Goal: Information Seeking & Learning: Understand process/instructions

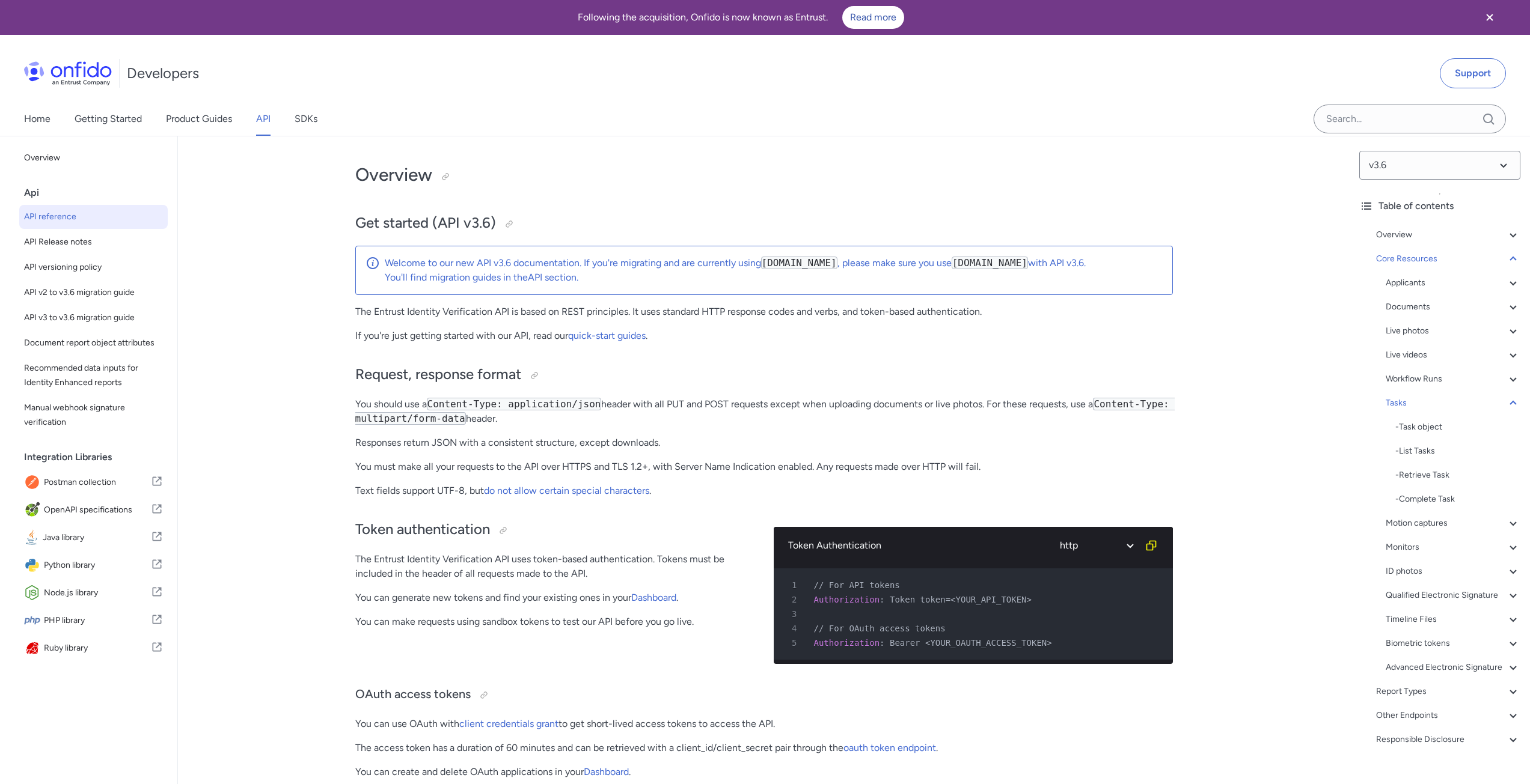
select select "http"
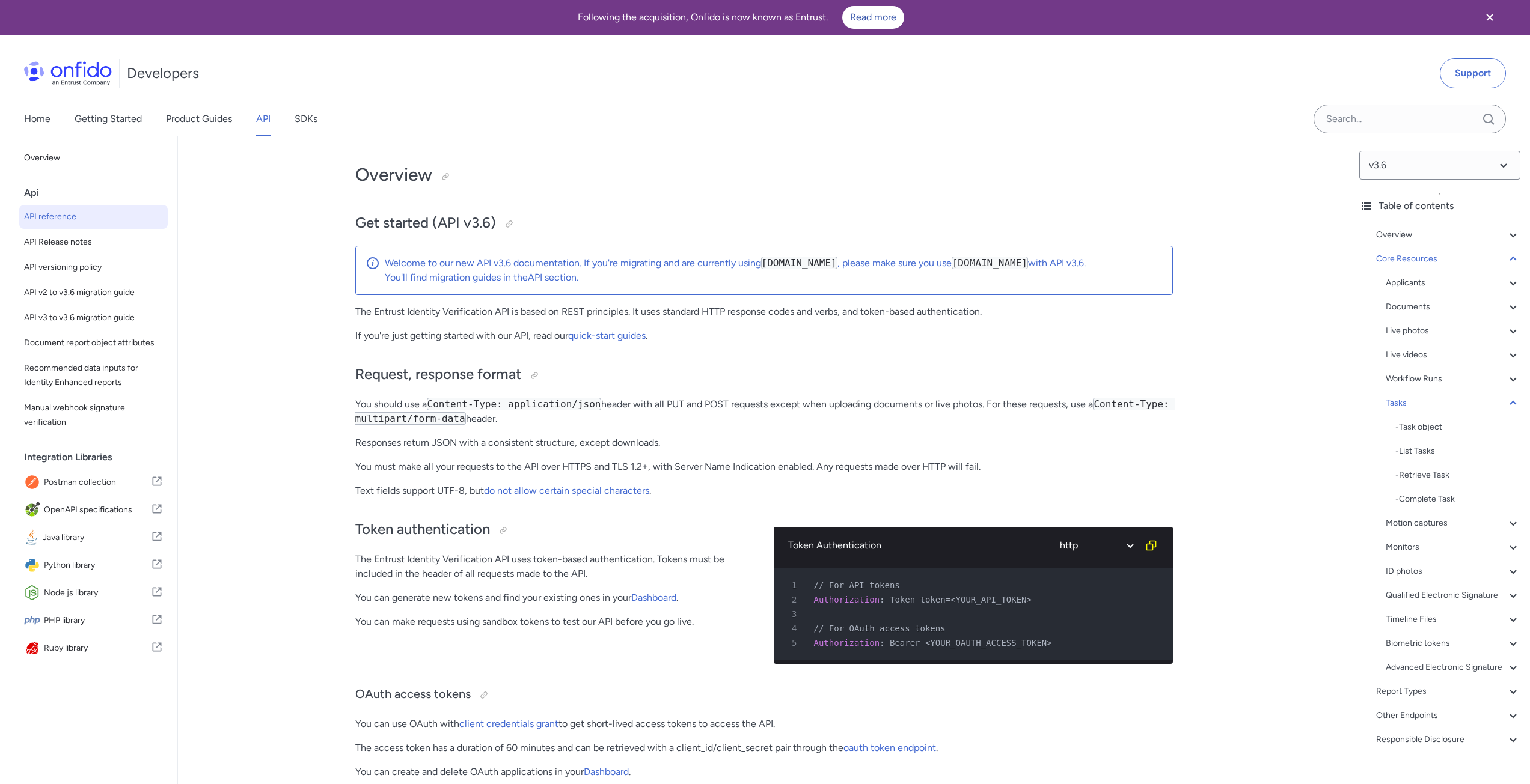
select select "http"
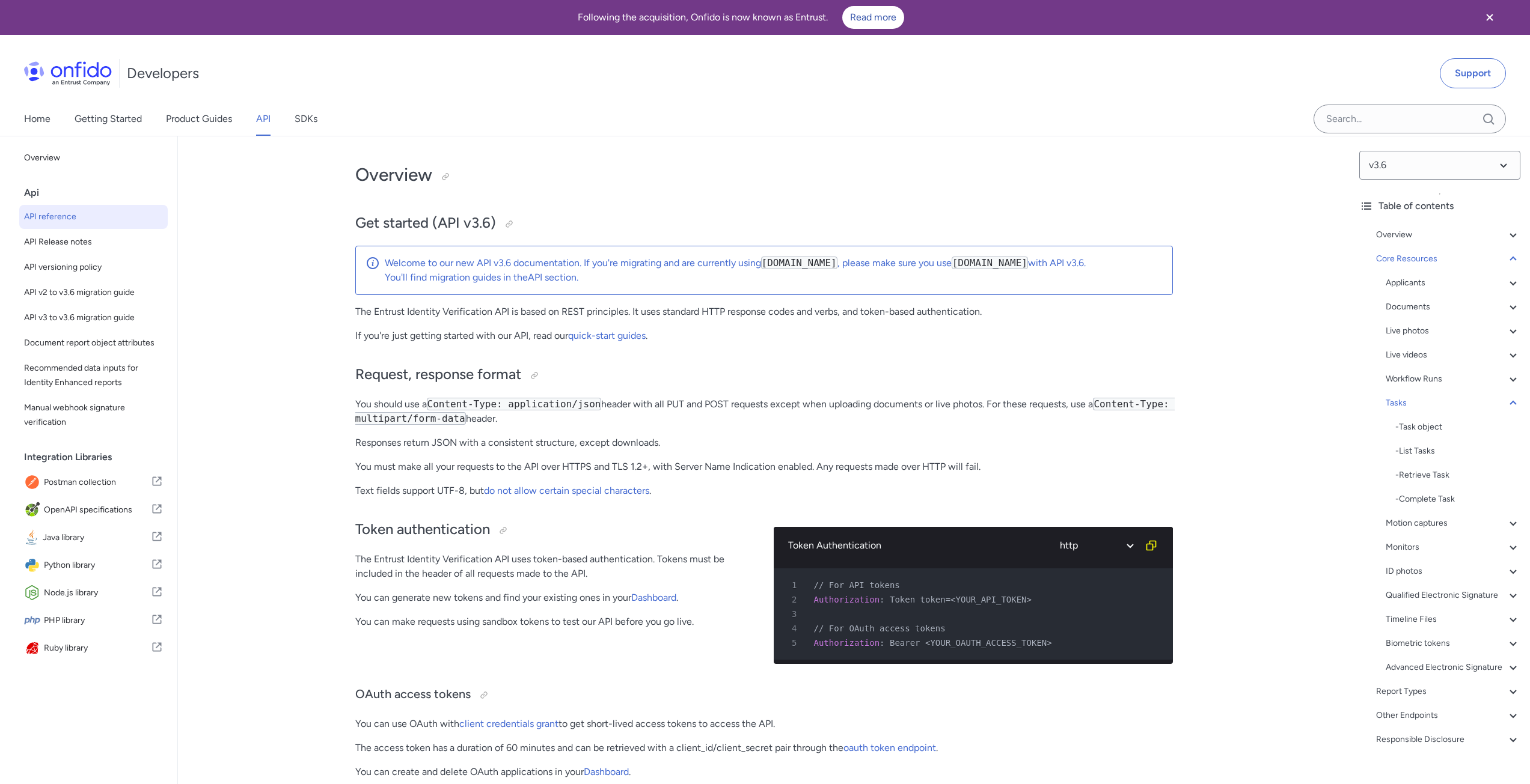
select select "http"
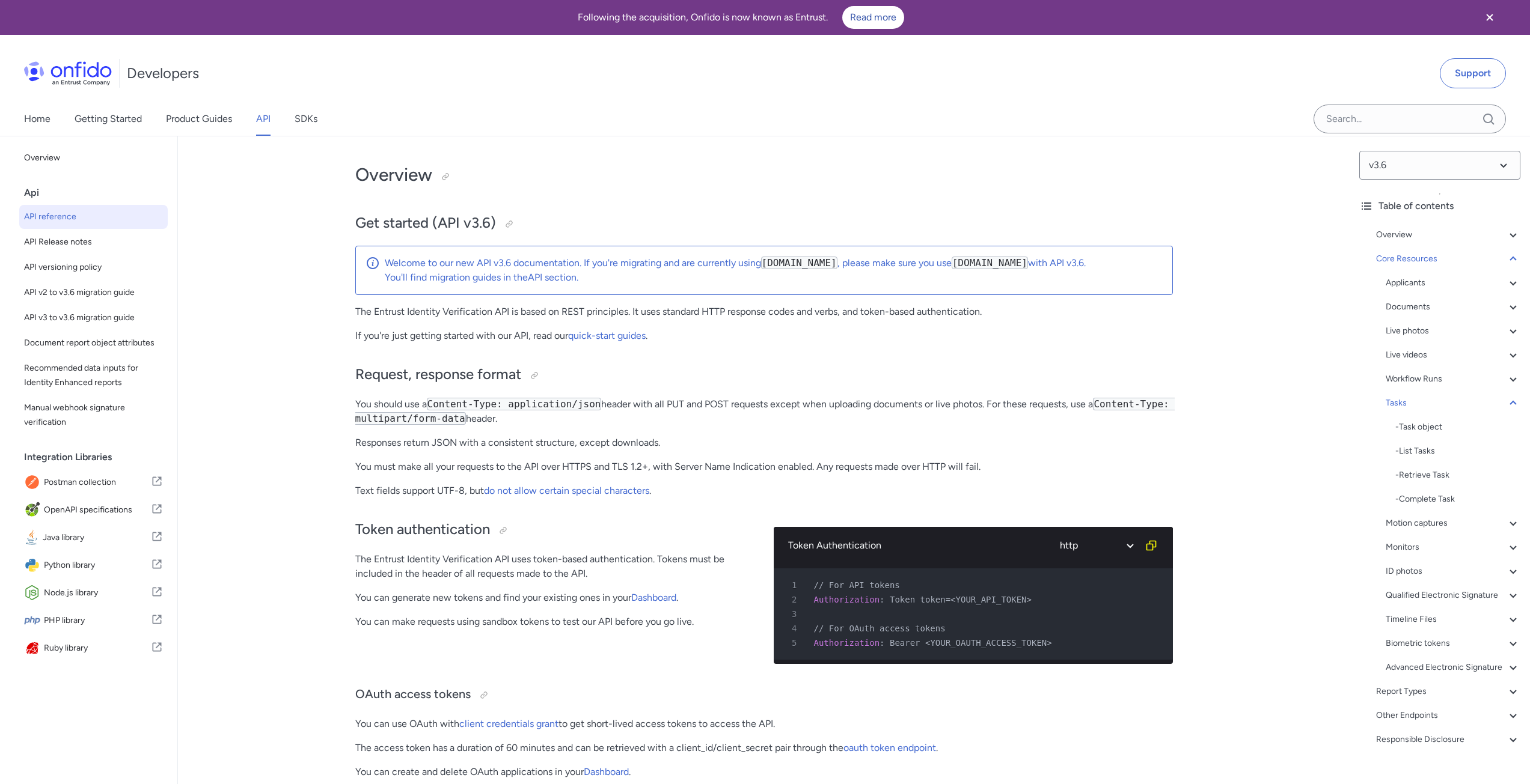
select select "http"
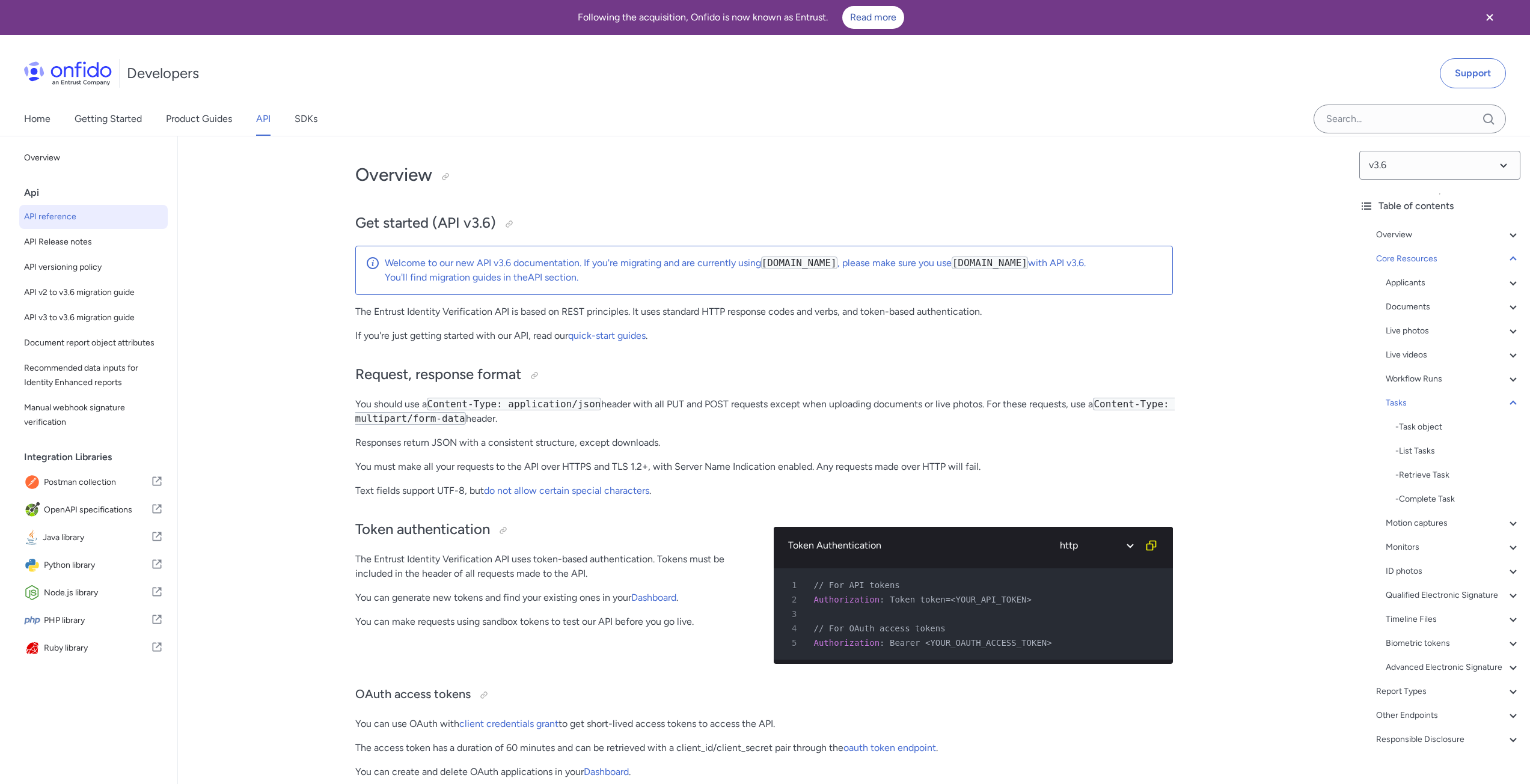
select select "http"
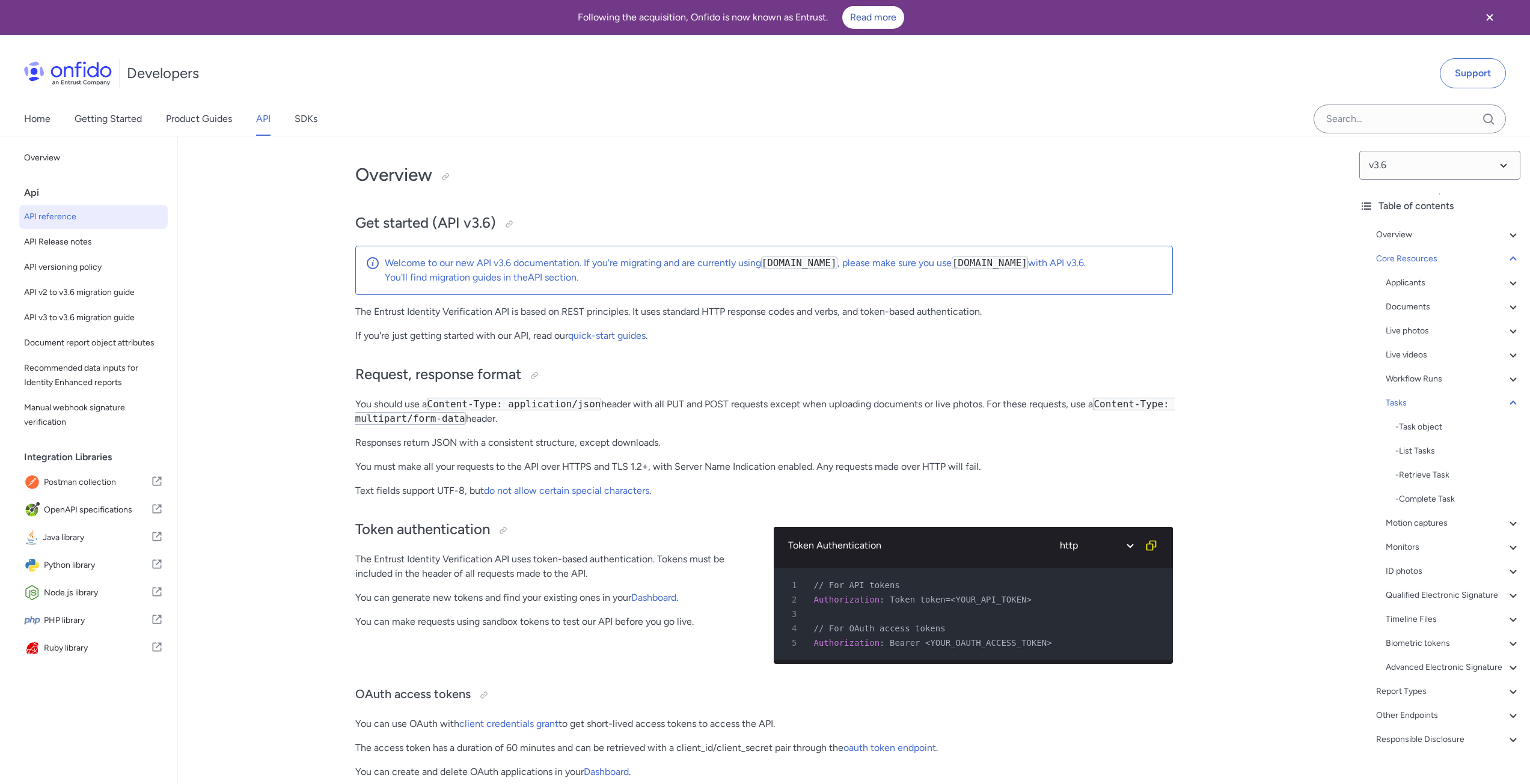
select select "http"
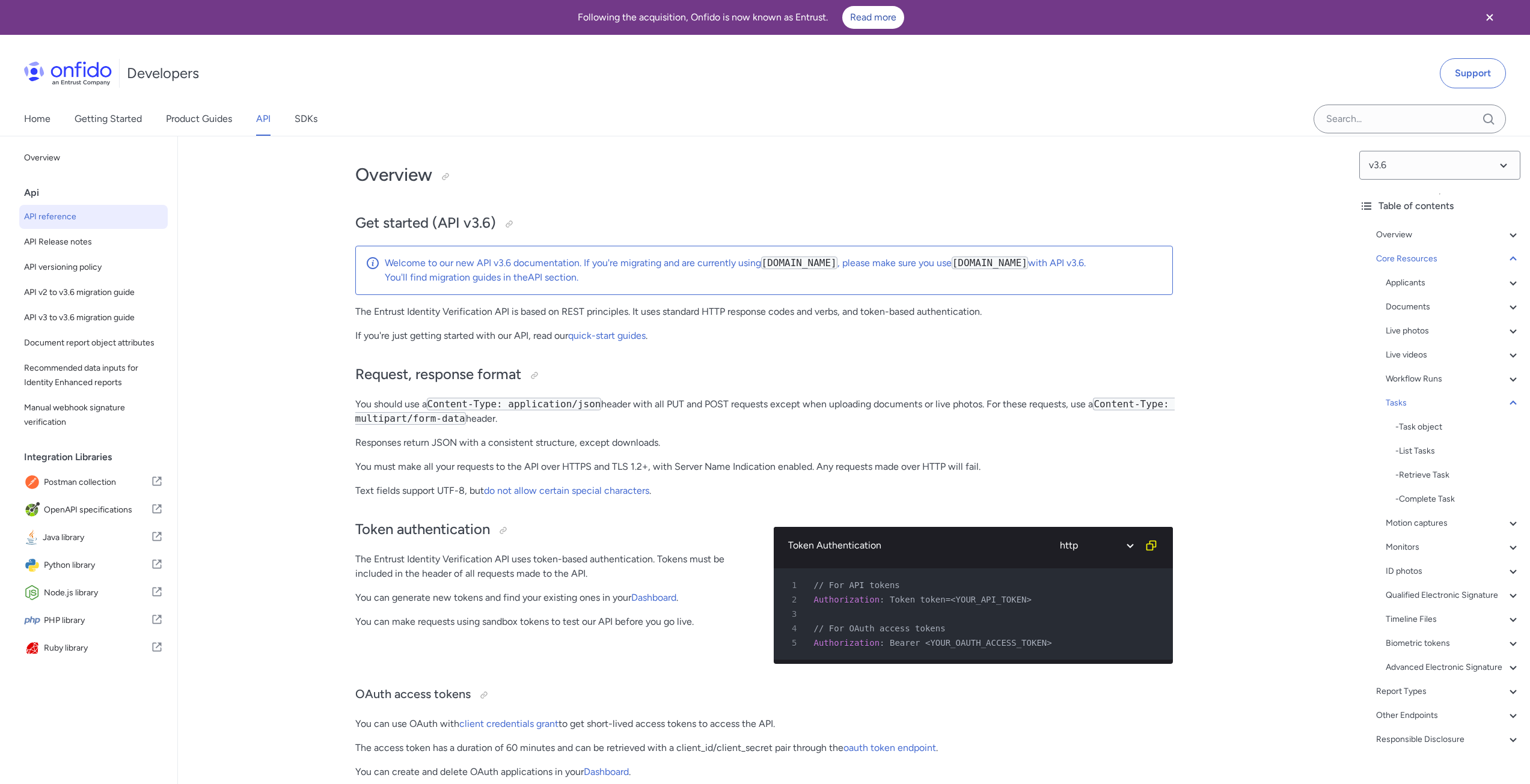
select select "http"
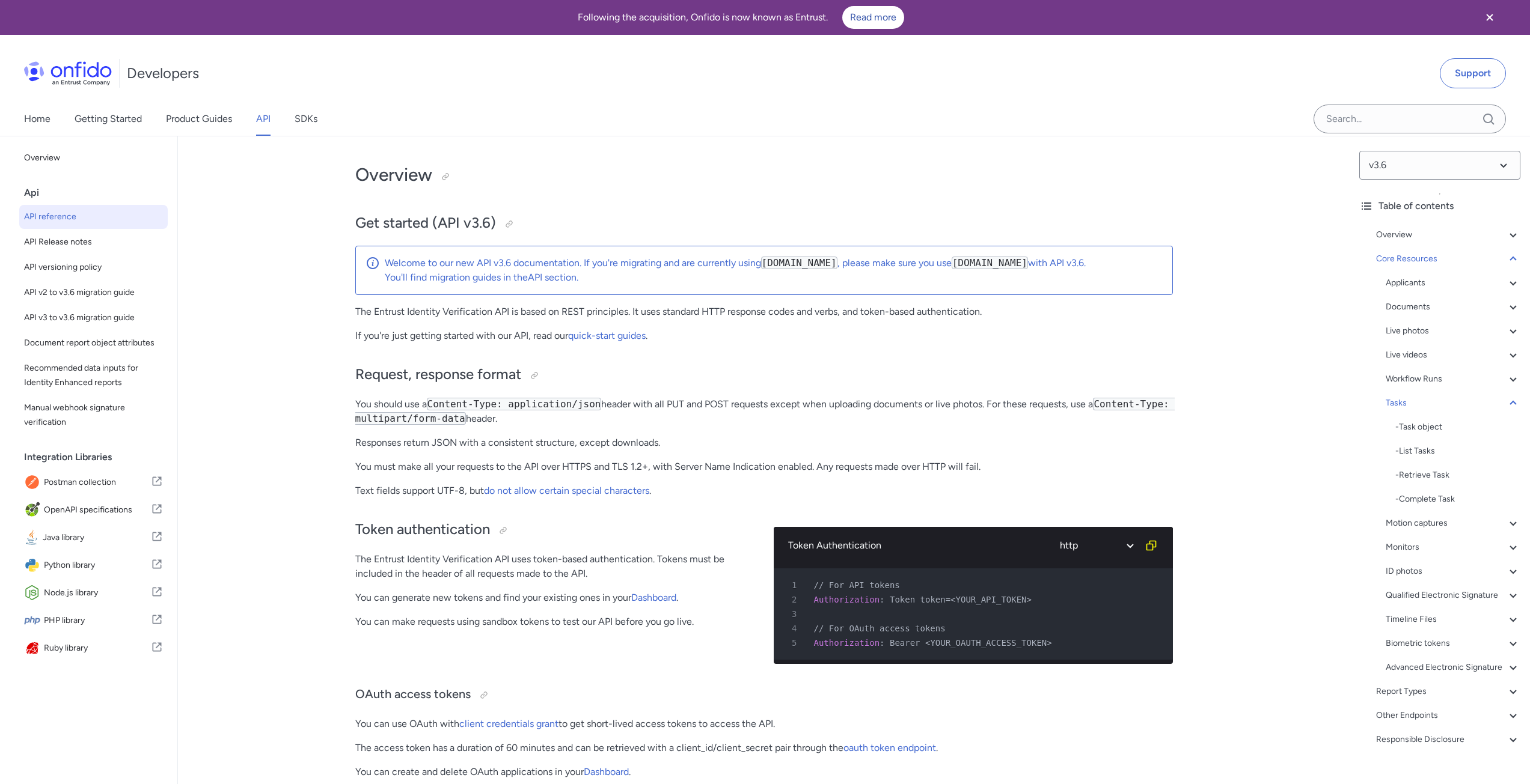
select select "http"
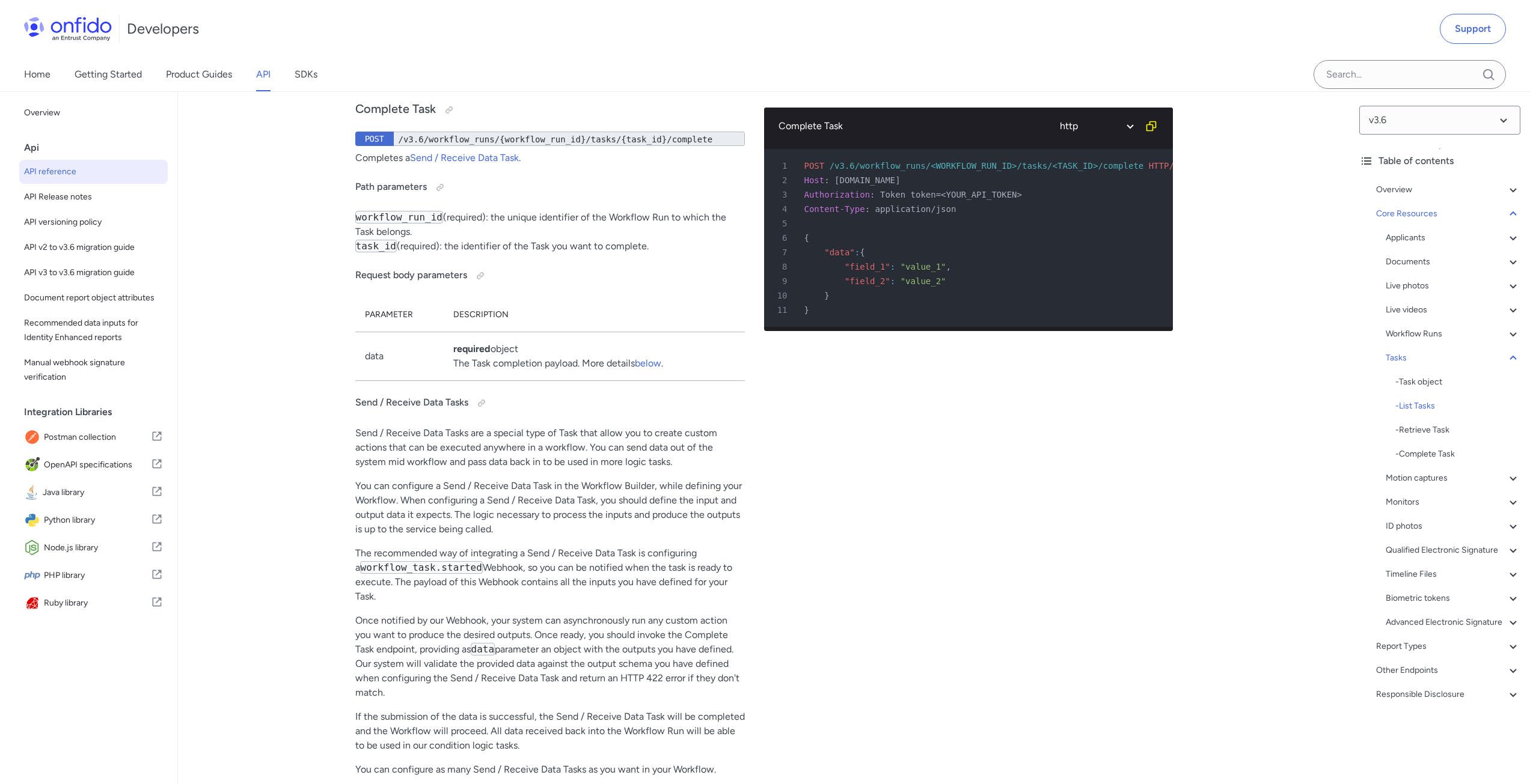
scroll to position [31355, 0]
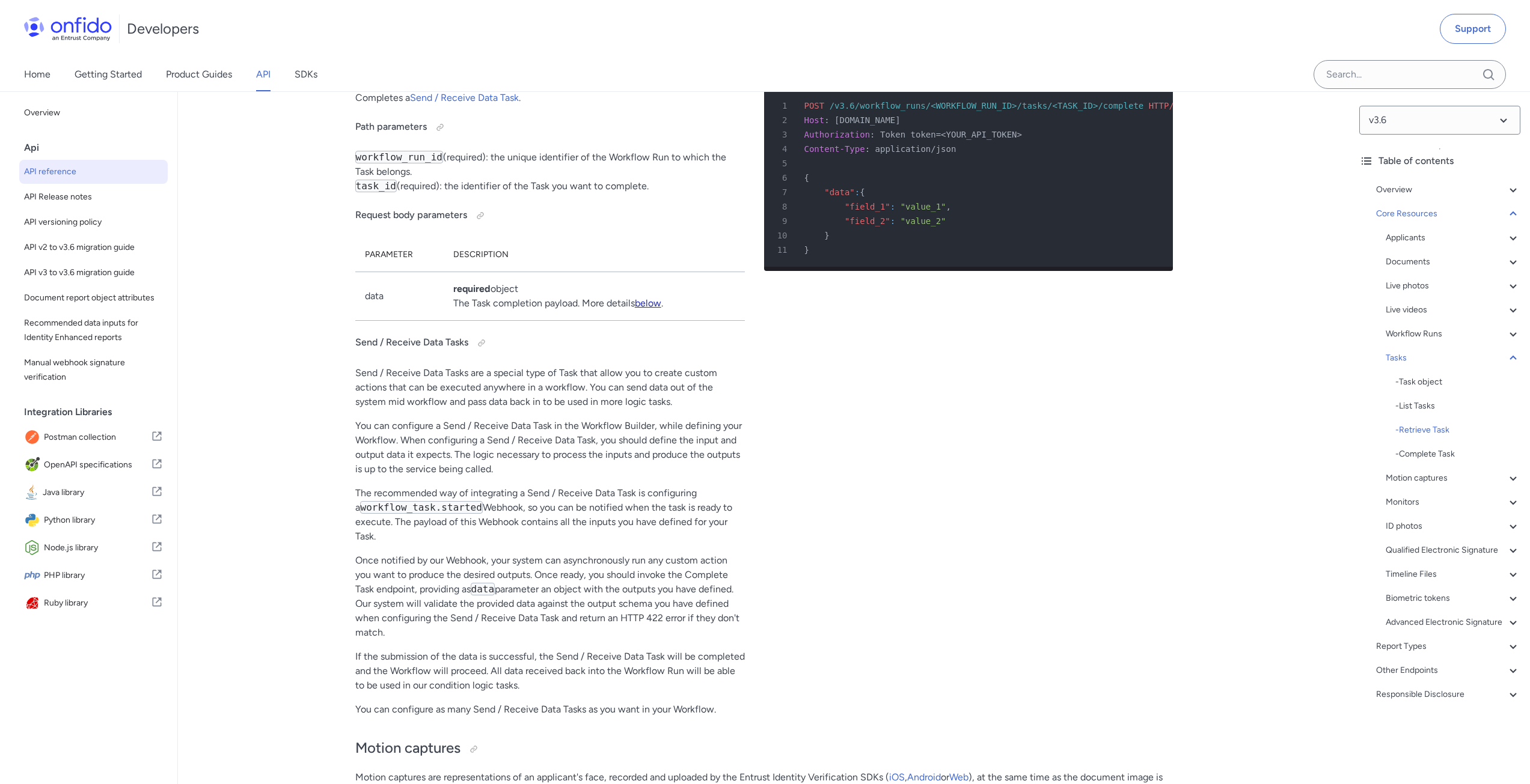
click at [650, 309] on link "below" at bounding box center [648, 303] width 27 height 11
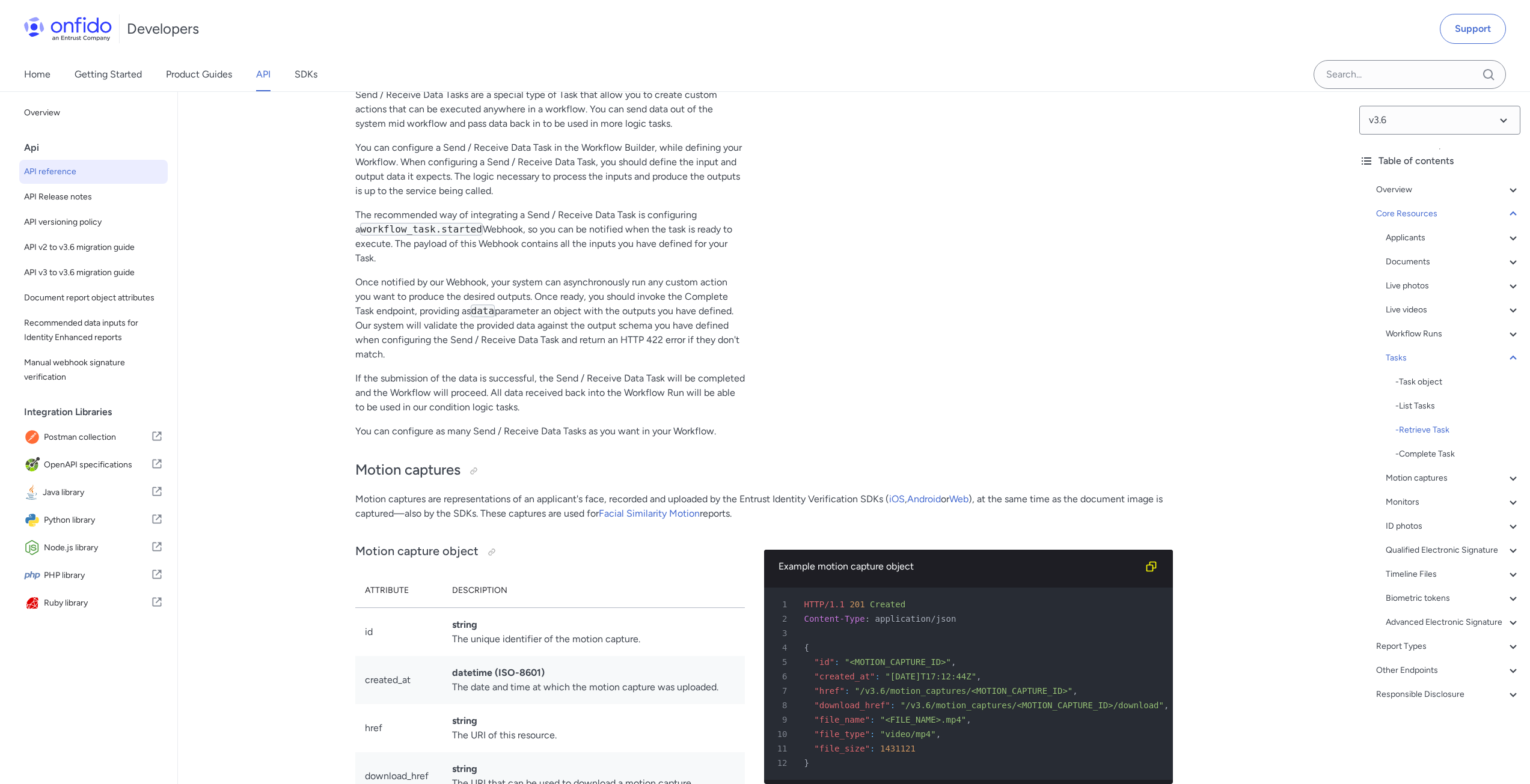
scroll to position [31393, 0]
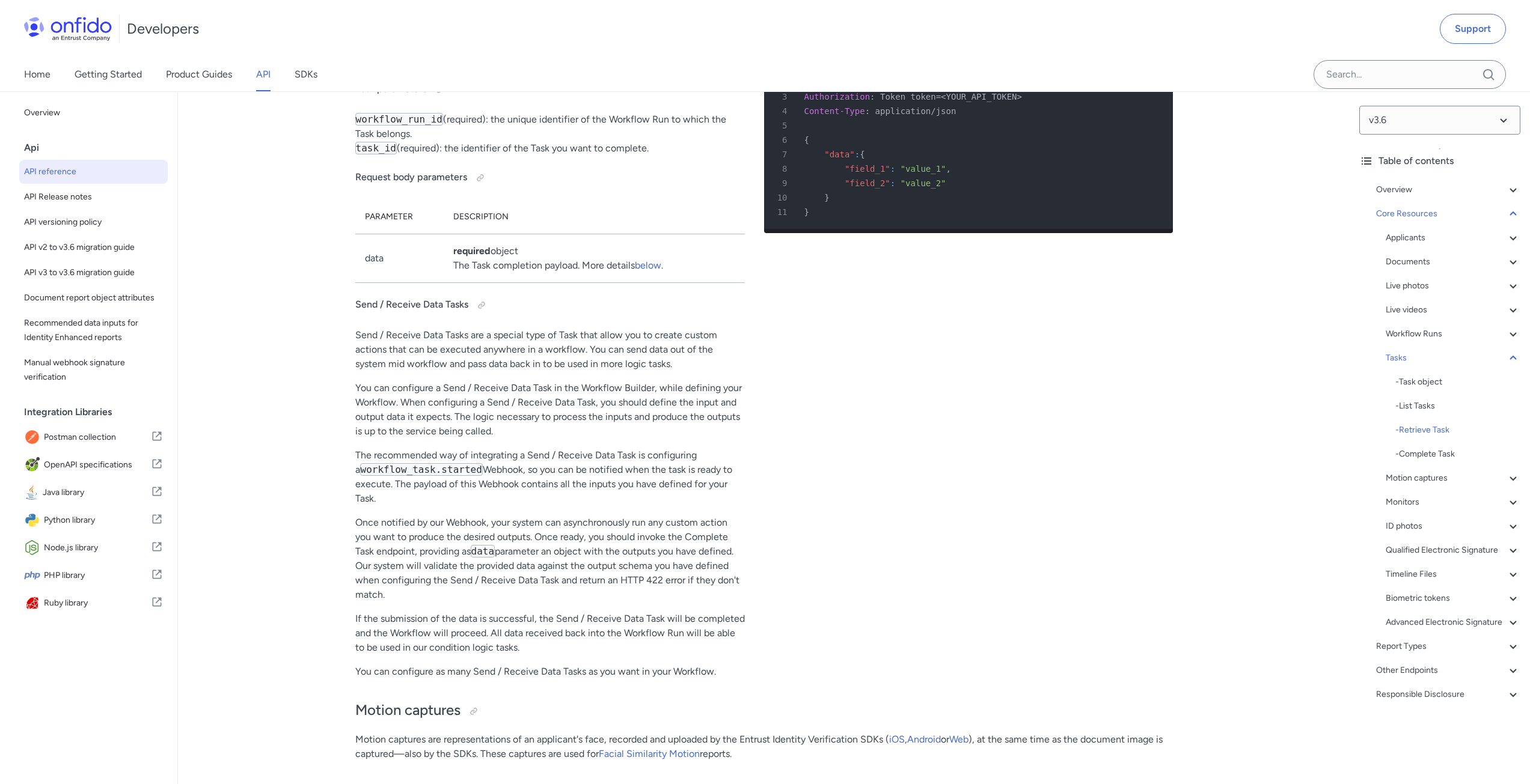
click at [374, 283] on td "data" at bounding box center [399, 259] width 89 height 49
click at [642, 271] on link "below" at bounding box center [648, 265] width 27 height 11
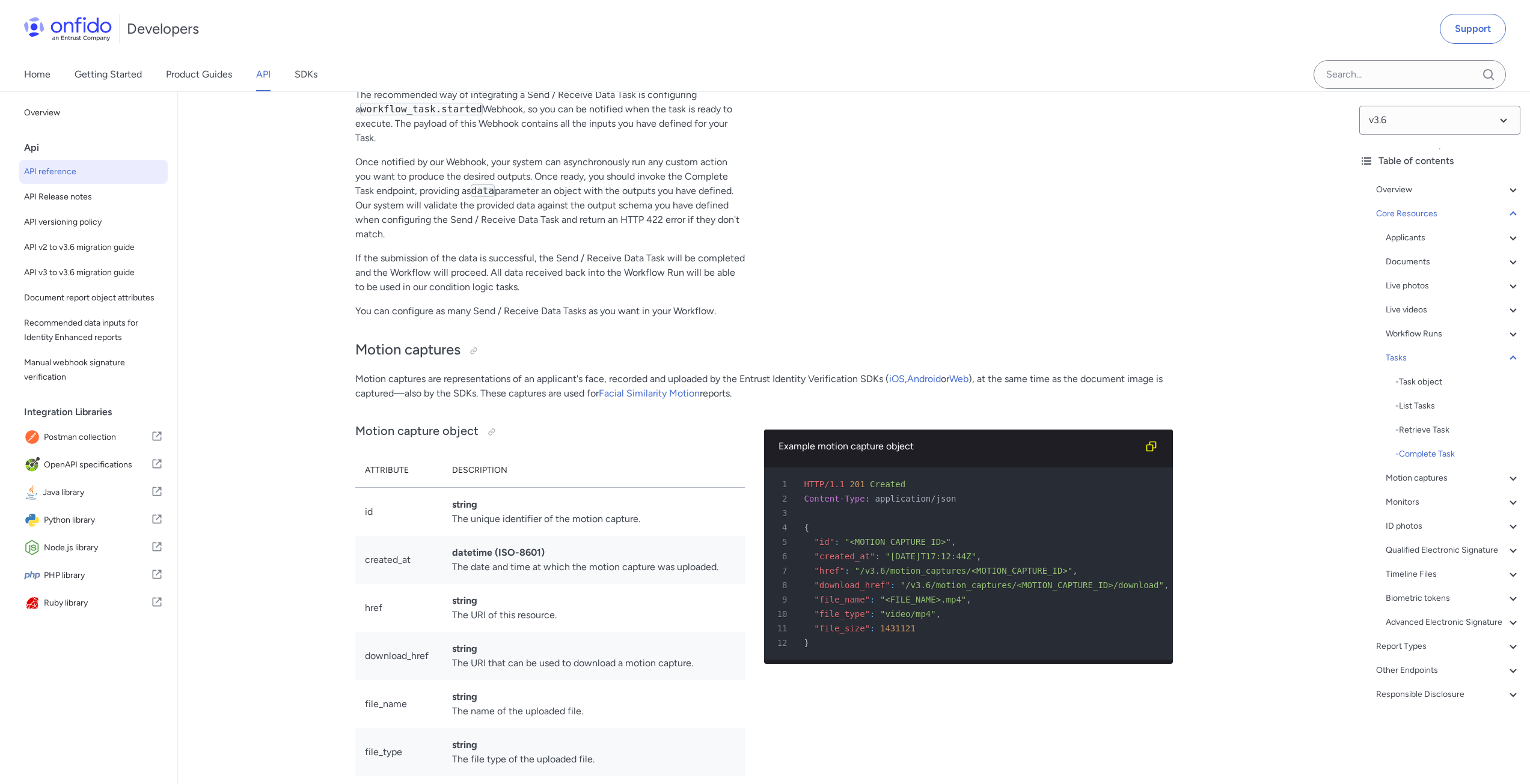
scroll to position [31814, 0]
